Goal: Task Accomplishment & Management: Manage account settings

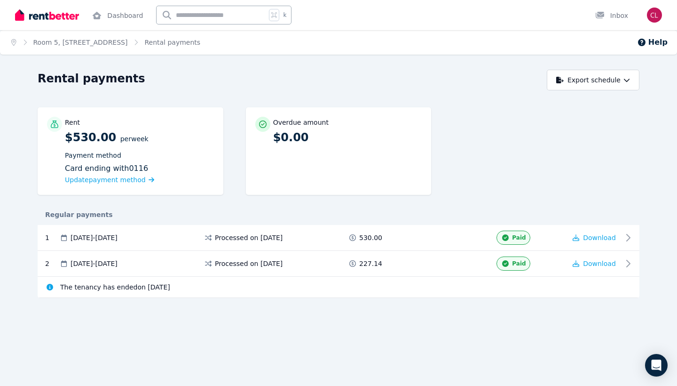
click at [654, 13] on img "button" at bounding box center [654, 15] width 15 height 15
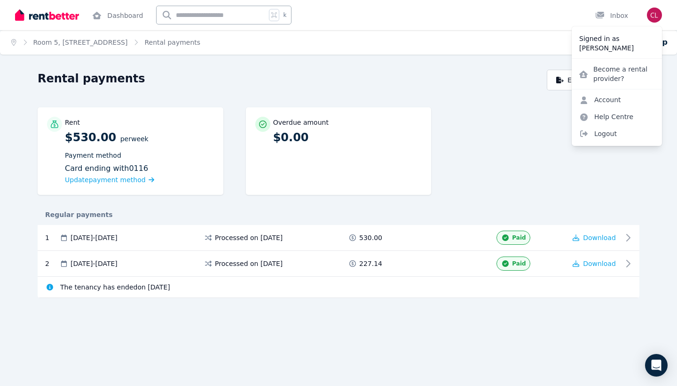
click at [430, 77] on div "Rental payments" at bounding box center [290, 80] width 504 height 18
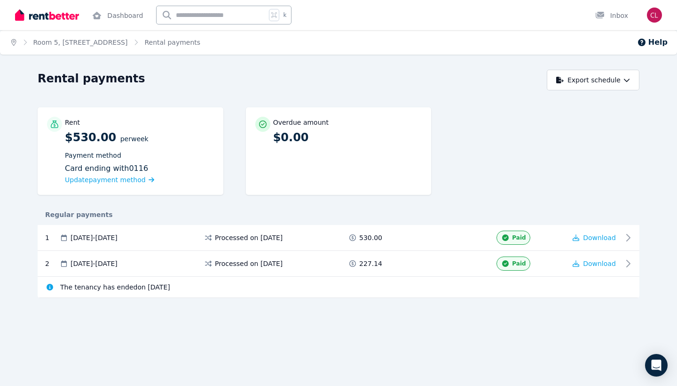
click at [13, 44] on icon "Breadcrumb" at bounding box center [13, 42] width 5 height 7
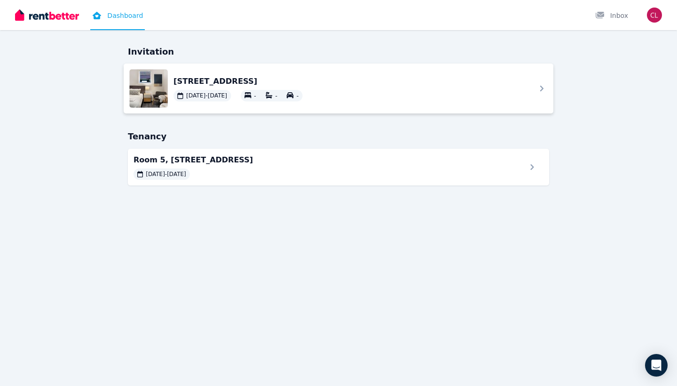
click at [414, 86] on span "[STREET_ADDRESS]" at bounding box center [349, 80] width 351 height 11
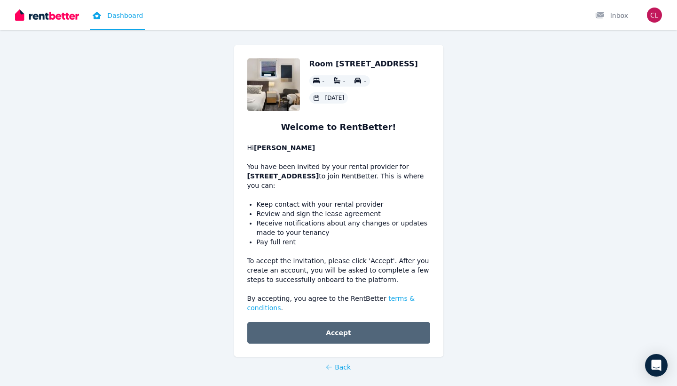
click at [353, 326] on button "Accept" at bounding box center [338, 333] width 183 height 22
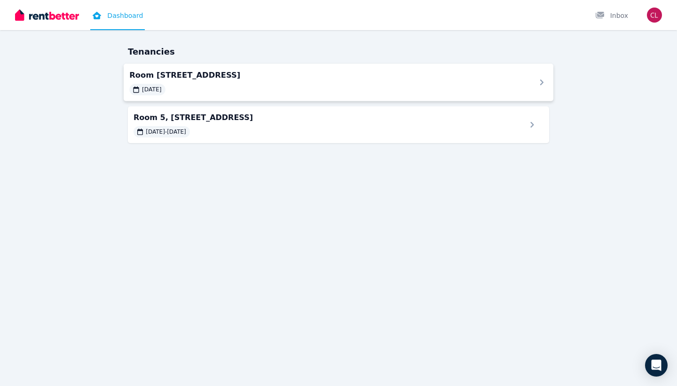
click at [359, 80] on span "Room [STREET_ADDRESS]" at bounding box center [326, 74] width 395 height 11
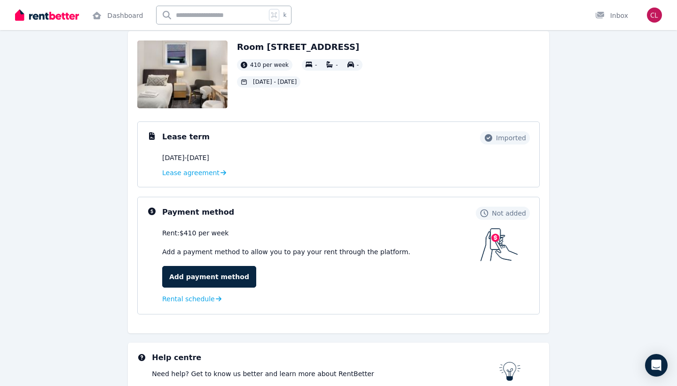
scroll to position [88, 0]
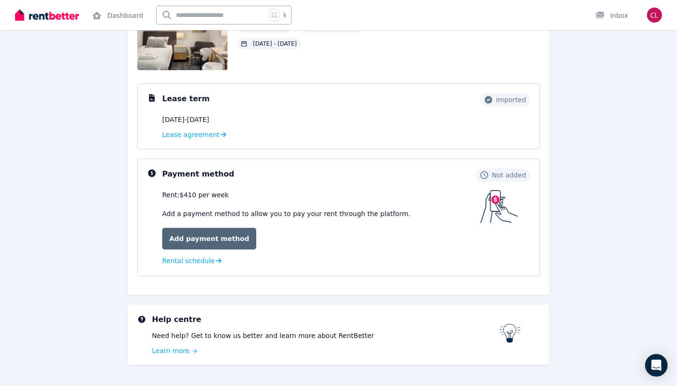
click at [234, 241] on link "Add payment method" at bounding box center [209, 239] width 94 height 22
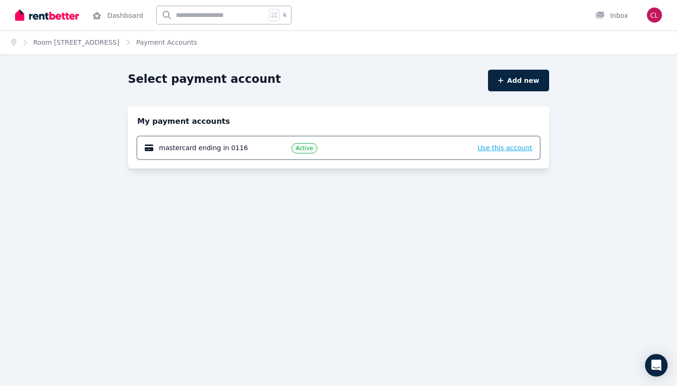
click at [507, 148] on span "Use this account" at bounding box center [505, 148] width 55 height 8
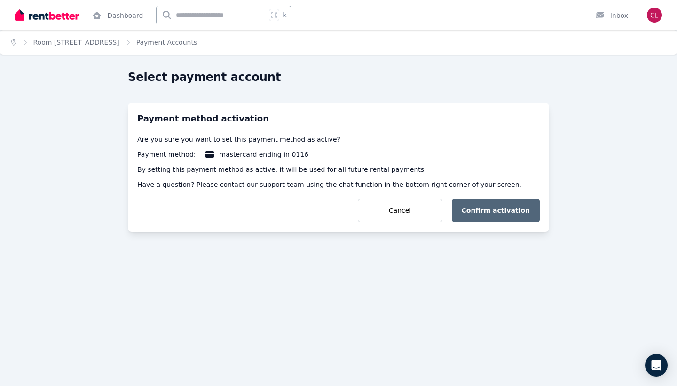
click at [526, 216] on button "Confirm activation" at bounding box center [496, 211] width 88 height 24
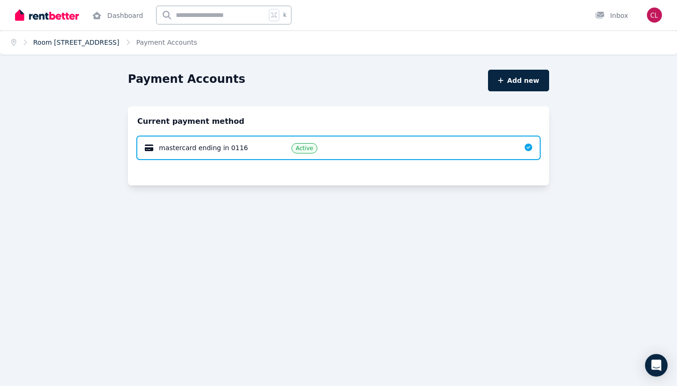
click at [112, 45] on link "Room [STREET_ADDRESS]" at bounding box center [76, 43] width 86 height 8
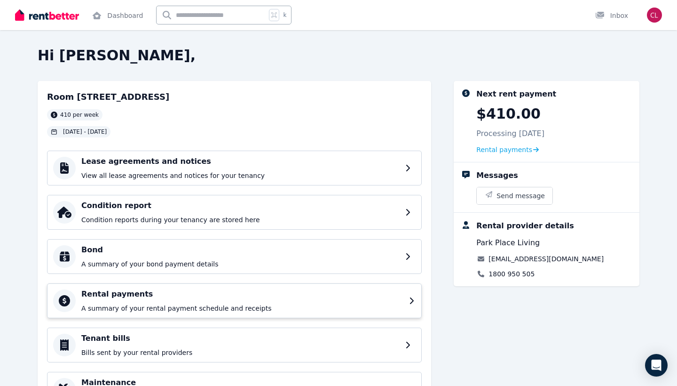
click at [199, 300] on div "Rental payments A summary of your rental payment schedule and receipts" at bounding box center [242, 300] width 322 height 24
